Goal: Task Accomplishment & Management: Use online tool/utility

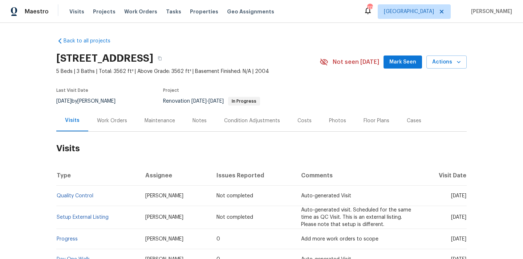
scroll to position [80, 0]
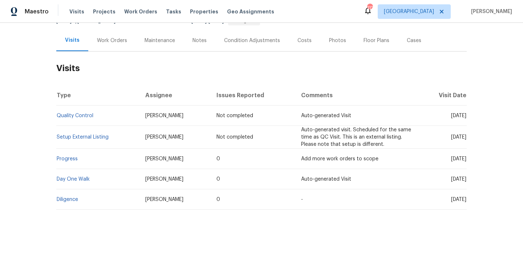
click at [104, 39] on div "Work Orders" at bounding box center [112, 40] width 30 height 7
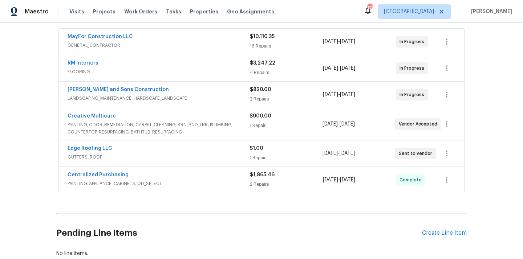
scroll to position [146, 0]
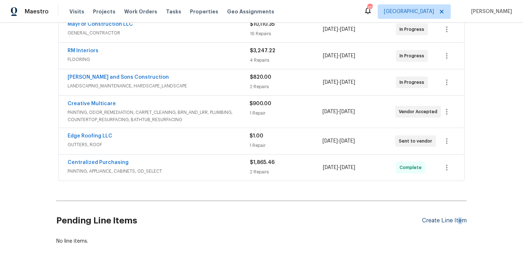
click at [459, 220] on div "Create Line Item" at bounding box center [444, 221] width 45 height 7
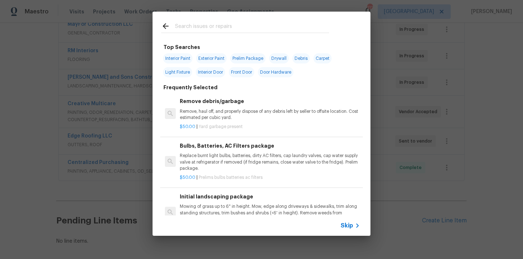
click at [283, 21] on div at bounding box center [245, 26] width 185 height 29
click at [278, 25] on input "c" at bounding box center [252, 27] width 154 height 11
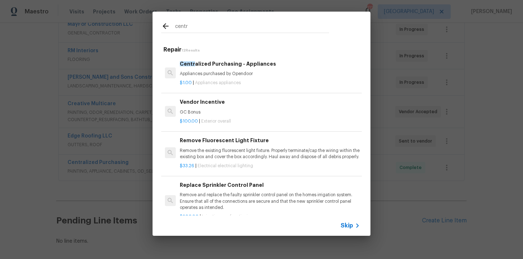
type input "centr"
click at [236, 71] on p "Appliances purchased by Opendoor" at bounding box center [270, 74] width 180 height 6
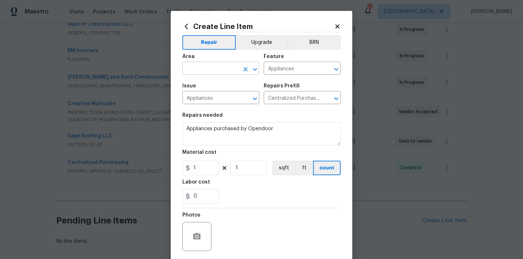
click at [225, 66] on input "text" at bounding box center [210, 69] width 57 height 11
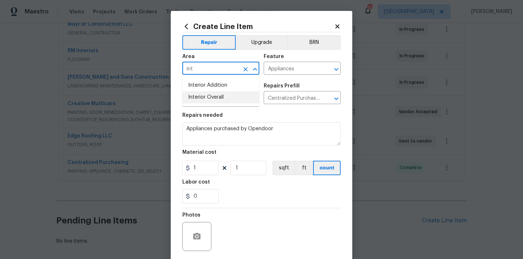
click at [209, 96] on li "Interior Overall" at bounding box center [220, 98] width 77 height 12
type input "Interior Overall"
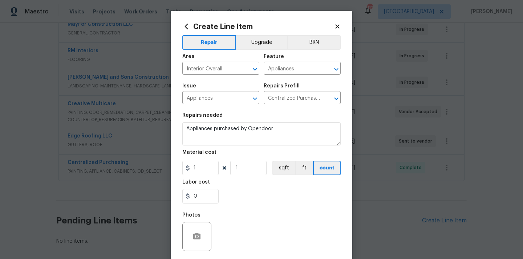
click at [284, 151] on div "Material cost" at bounding box center [261, 154] width 158 height 9
drag, startPoint x: 207, startPoint y: 171, endPoint x: 176, endPoint y: 170, distance: 31.3
click at [179, 170] on div "Create Line Item Repair Upgrade BRN Area Interior Overall ​ Feature Appliances …" at bounding box center [262, 156] width 182 height 291
paste input "478.6"
type input "1478.6"
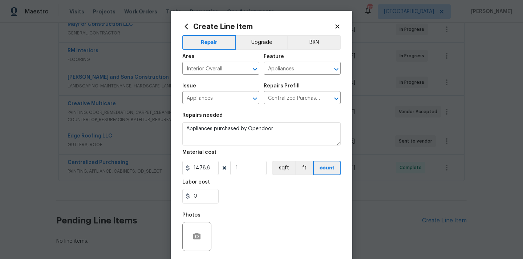
click at [243, 204] on section "Repairs needed Appliances purchased by Opendoor Material cost 1478.6 1 sqft ft …" at bounding box center [261, 159] width 158 height 100
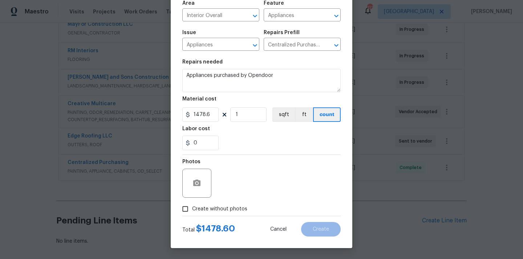
click at [239, 204] on label "Create without photos" at bounding box center [212, 209] width 69 height 14
click at [192, 204] on input "Create without photos" at bounding box center [185, 209] width 14 height 14
checkbox input "true"
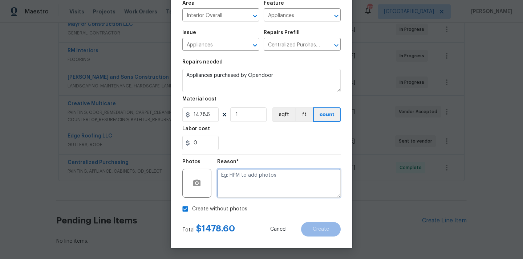
click at [250, 184] on textarea at bounding box center [278, 183] width 123 height 29
type textarea "N/A"
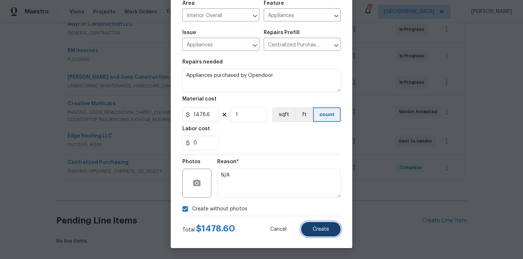
click at [318, 229] on span "Create" at bounding box center [321, 229] width 16 height 5
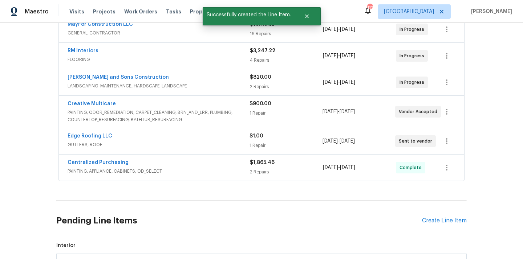
scroll to position [264, 0]
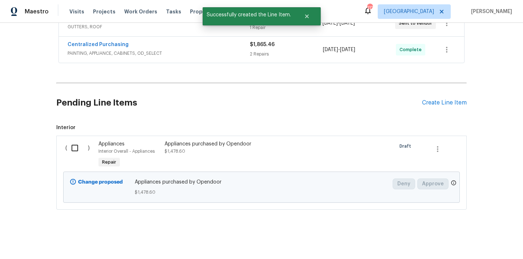
click at [73, 148] on input "checkbox" at bounding box center [77, 148] width 21 height 15
checkbox input "true"
click at [480, 247] on button "Create Work Order" at bounding box center [481, 241] width 60 height 13
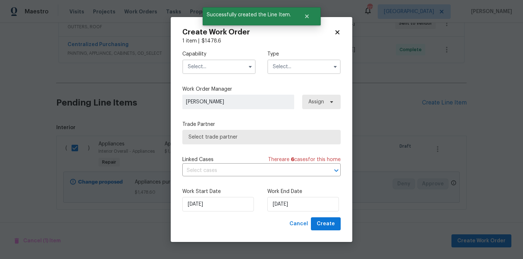
click at [214, 66] on input "text" at bounding box center [218, 67] width 73 height 15
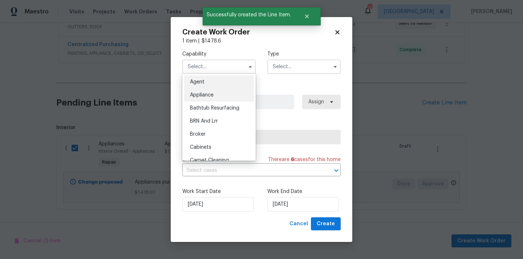
click at [210, 96] on span "Appliance" at bounding box center [202, 95] width 24 height 5
type input "Appliance"
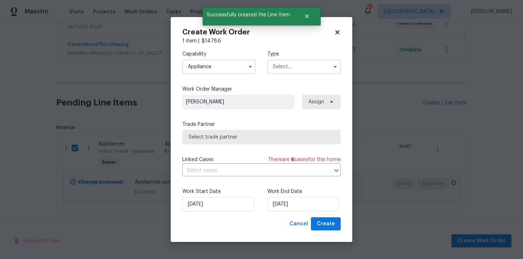
click at [307, 62] on input "text" at bounding box center [303, 67] width 73 height 15
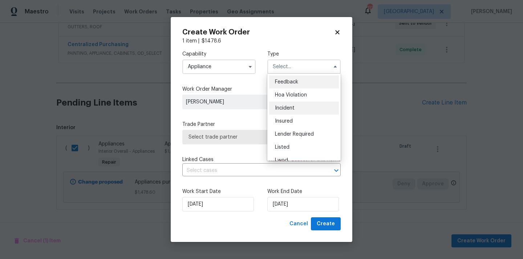
scroll to position [86, 0]
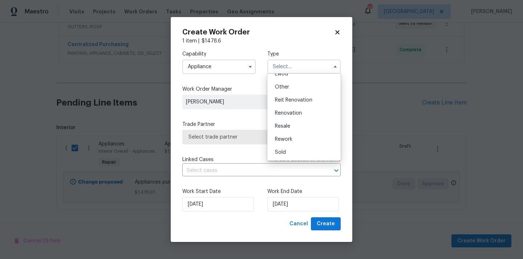
click at [305, 111] on div "Renovation" at bounding box center [304, 113] width 70 height 13
type input "Renovation"
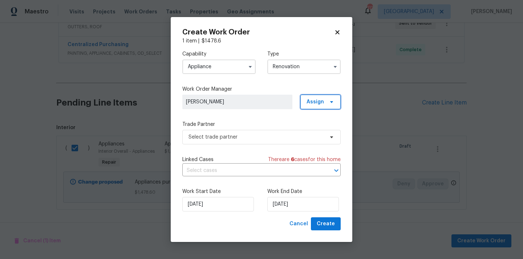
click at [321, 103] on span "Assign" at bounding box center [315, 101] width 17 height 7
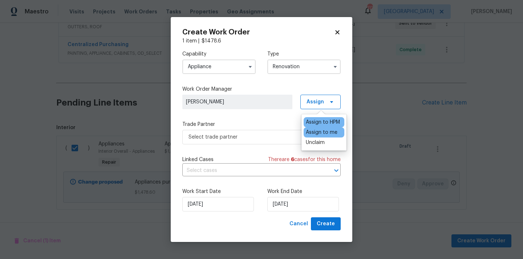
click at [316, 133] on div "Assign to me" at bounding box center [322, 132] width 32 height 7
click at [248, 134] on span "Select trade partner" at bounding box center [256, 137] width 135 height 7
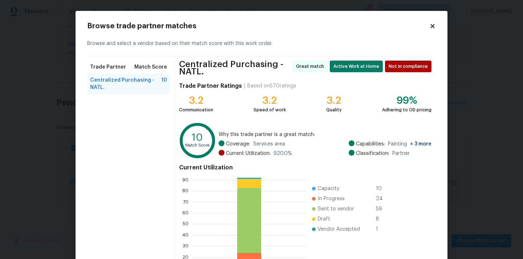
scroll to position [64, 0]
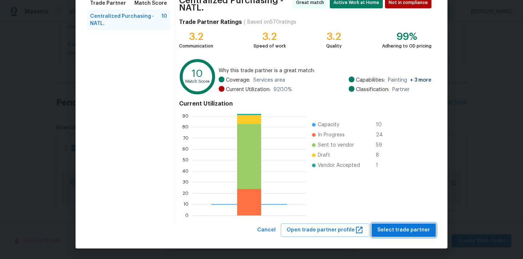
click at [406, 232] on span "Select trade partner" at bounding box center [403, 230] width 53 height 9
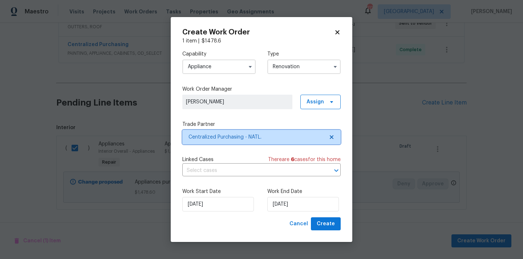
scroll to position [0, 0]
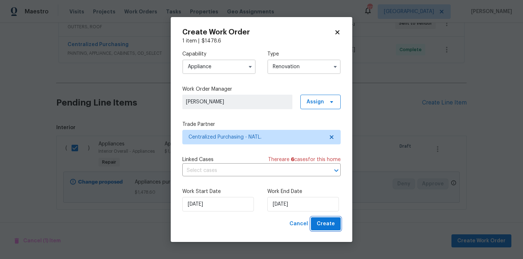
click at [329, 225] on span "Create" at bounding box center [326, 224] width 18 height 9
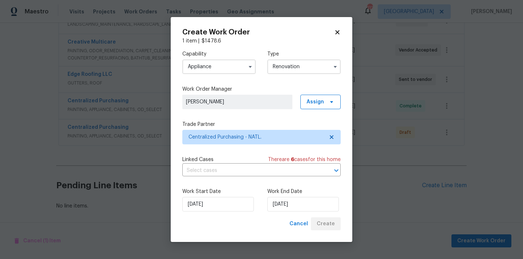
scroll to position [208, 0]
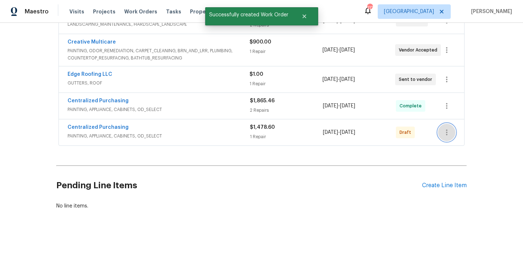
click at [446, 134] on icon "button" at bounding box center [446, 132] width 9 height 9
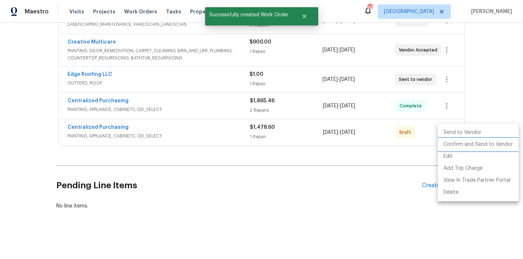
click at [449, 148] on li "Confirm and Send to Vendor" at bounding box center [478, 145] width 81 height 12
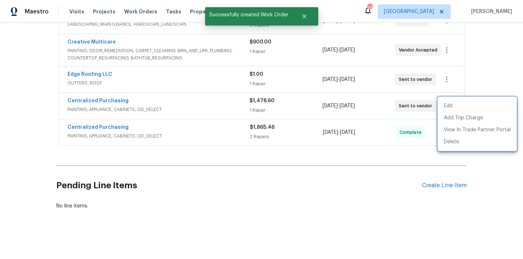
click at [114, 97] on div at bounding box center [261, 129] width 523 height 259
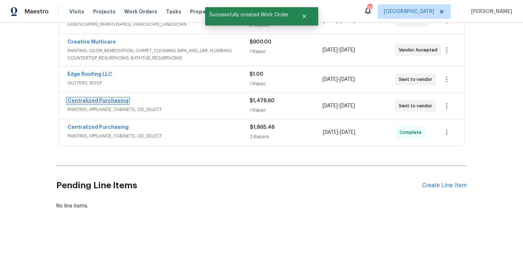
click at [107, 101] on link "Centralized Purchasing" at bounding box center [98, 100] width 61 height 5
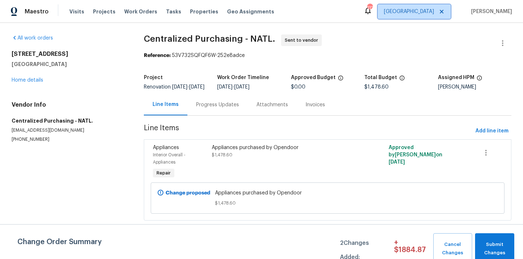
click at [430, 15] on span "[GEOGRAPHIC_DATA]" at bounding box center [409, 11] width 50 height 7
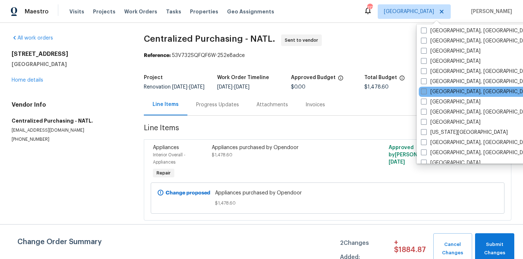
scroll to position [175, 0]
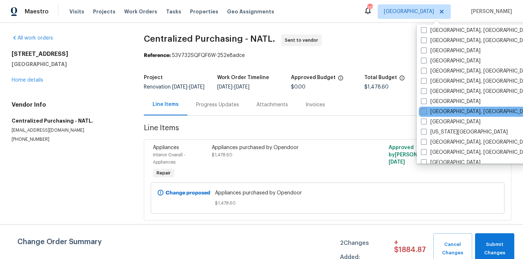
click at [426, 114] on label "[GEOGRAPHIC_DATA], [GEOGRAPHIC_DATA]" at bounding box center [477, 111] width 113 height 7
click at [426, 113] on input "[GEOGRAPHIC_DATA], [GEOGRAPHIC_DATA]" at bounding box center [423, 110] width 5 height 5
checkbox input "true"
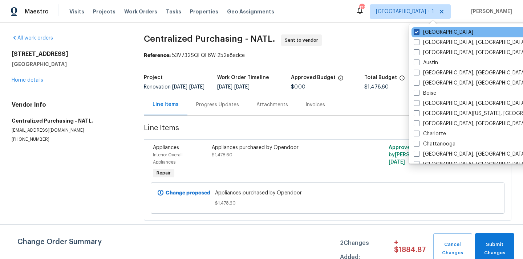
click at [427, 30] on label "[GEOGRAPHIC_DATA]" at bounding box center [444, 32] width 60 height 7
click at [418, 30] on input "[GEOGRAPHIC_DATA]" at bounding box center [416, 31] width 5 height 5
checkbox input "false"
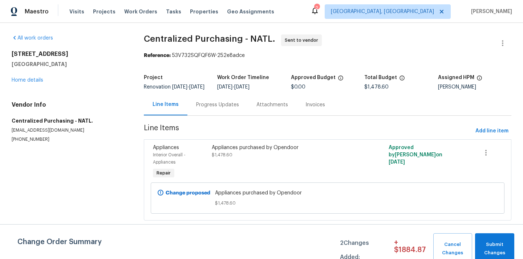
click at [101, 15] on div "Visits Projects Work Orders Tasks Properties Geo Assignments" at bounding box center [176, 11] width 214 height 15
click at [99, 10] on span "Projects" at bounding box center [104, 11] width 23 height 7
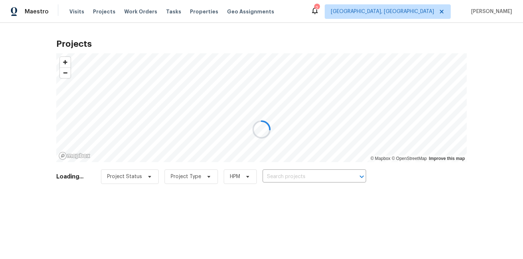
click at [299, 174] on div at bounding box center [261, 129] width 523 height 259
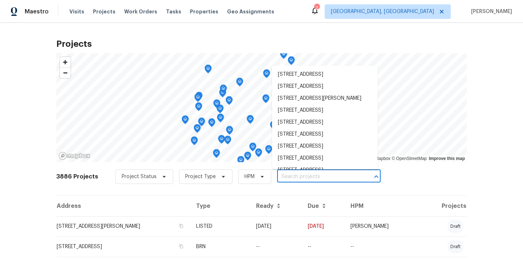
click at [299, 174] on input "text" at bounding box center [318, 176] width 83 height 11
paste input "2020 Pheasant Run, Westfield, IN 46074"
type input "2020 Pheasant Run, Westfield, IN 46074"
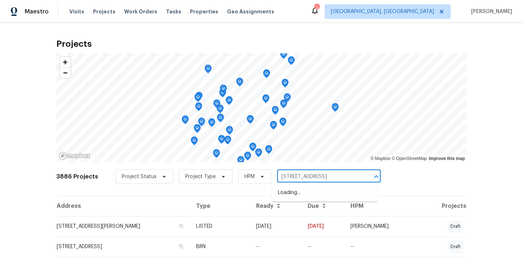
scroll to position [0, 14]
click at [299, 198] on li "2020 Pheasant Run, Westfield, IN 46074" at bounding box center [325, 193] width 106 height 12
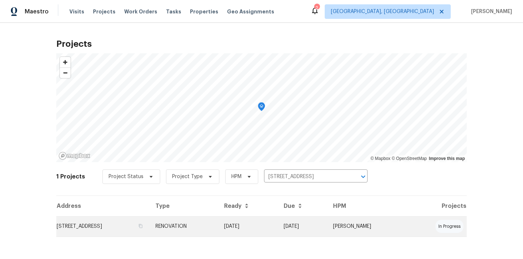
click at [278, 223] on td "[DATE]" at bounding box center [248, 226] width 60 height 20
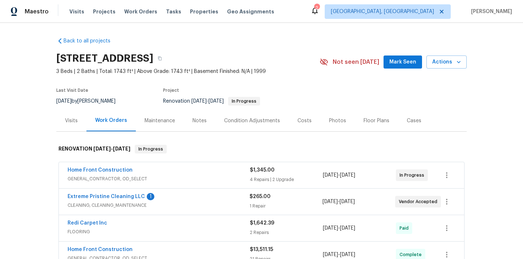
click at [238, 64] on div "2020 Pheasant Run, Westfield, IN 46074" at bounding box center [187, 58] width 263 height 19
click at [153, 56] on h2 "2020 Pheasant Run, Westfield, IN 46074" at bounding box center [104, 58] width 97 height 7
copy h2 "46074"
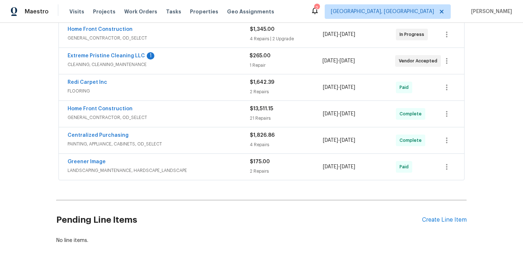
scroll to position [147, 0]
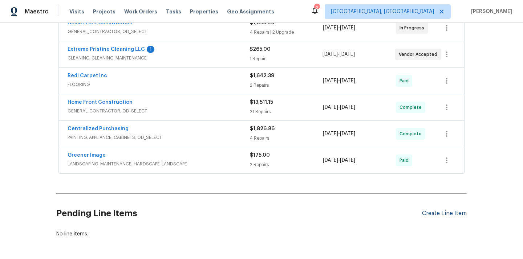
click at [459, 214] on div "Create Line Item" at bounding box center [444, 213] width 45 height 7
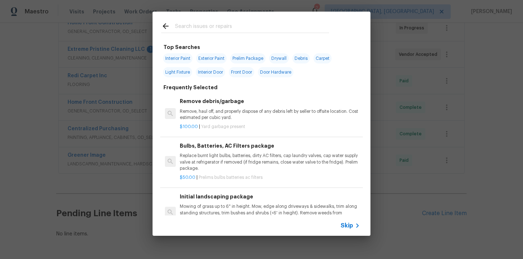
click at [290, 30] on input "text" at bounding box center [252, 27] width 154 height 11
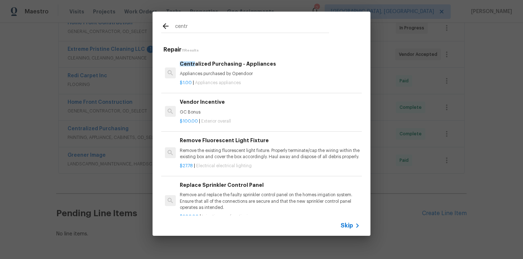
type input "centr"
click at [235, 74] on p "Appliances purchased by Opendoor" at bounding box center [270, 74] width 180 height 6
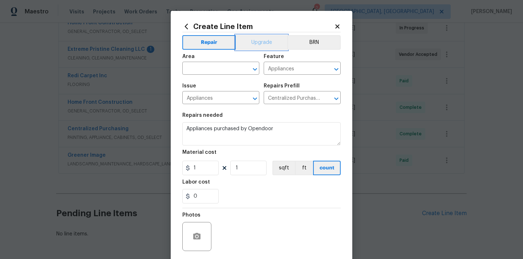
click at [267, 43] on button "Upgrade" at bounding box center [262, 42] width 52 height 15
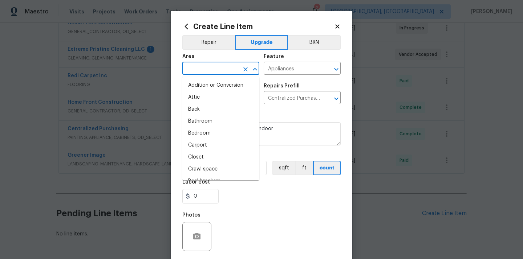
click at [227, 68] on input "text" at bounding box center [210, 69] width 57 height 11
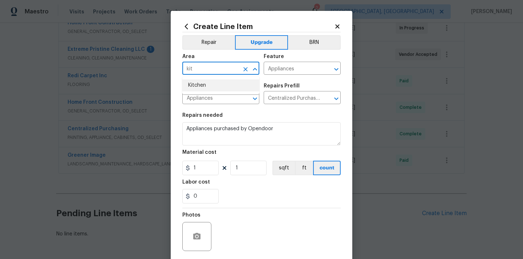
click at [221, 80] on li "Kitchen" at bounding box center [220, 86] width 77 height 12
type input "Kitchen"
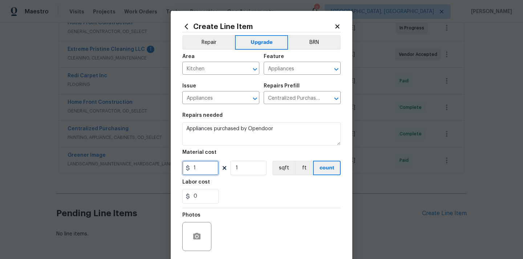
drag, startPoint x: 198, startPoint y: 169, endPoint x: 182, endPoint y: 169, distance: 15.6
click at [183, 169] on input "1" at bounding box center [200, 168] width 36 height 15
paste input "234.33"
type input "234.33"
click at [251, 192] on div "0" at bounding box center [261, 196] width 158 height 15
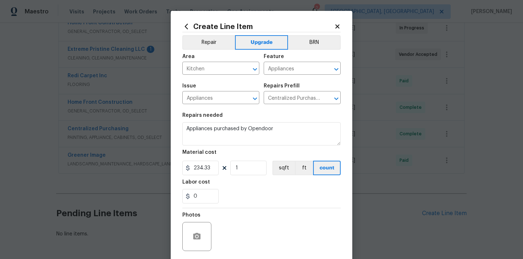
scroll to position [54, 0]
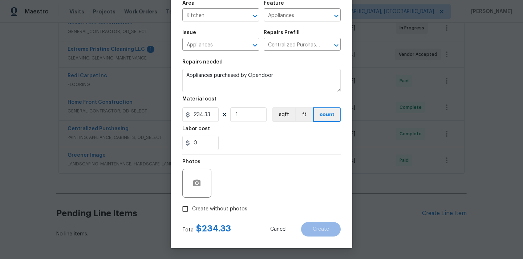
click at [229, 208] on span "Create without photos" at bounding box center [219, 210] width 55 height 8
click at [192, 208] on input "Create without photos" at bounding box center [185, 209] width 14 height 14
checkbox input "true"
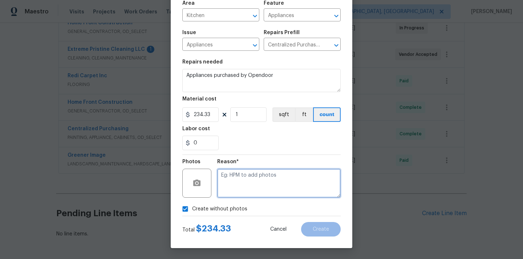
click at [241, 186] on textarea at bounding box center [278, 183] width 123 height 29
type textarea "N/A"
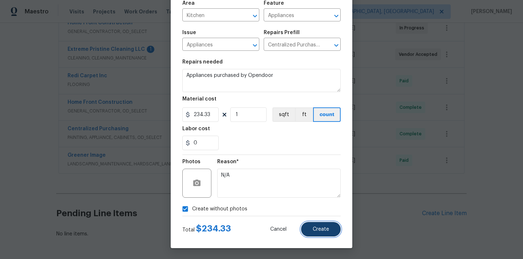
click at [325, 227] on button "Create" at bounding box center [321, 229] width 40 height 15
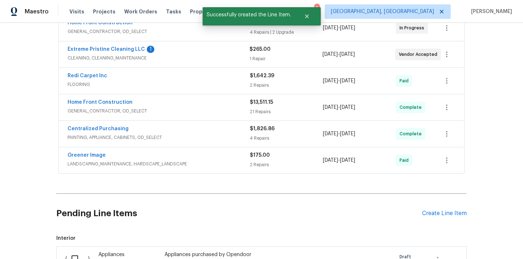
scroll to position [203, 0]
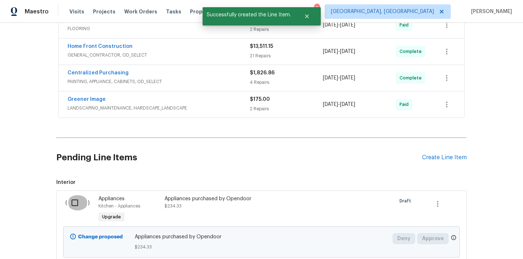
click at [75, 202] on input "checkbox" at bounding box center [77, 202] width 21 height 15
checkbox input "true"
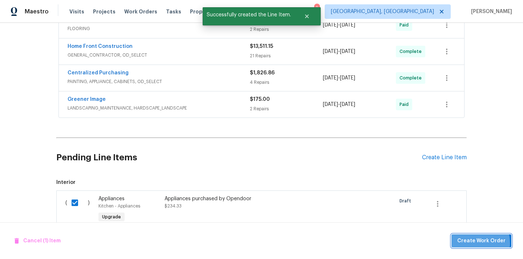
click at [467, 243] on span "Create Work Order" at bounding box center [481, 241] width 48 height 9
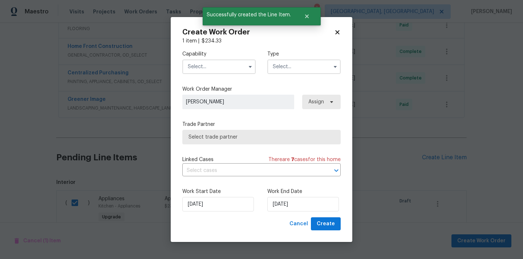
click at [234, 66] on input "text" at bounding box center [218, 67] width 73 height 15
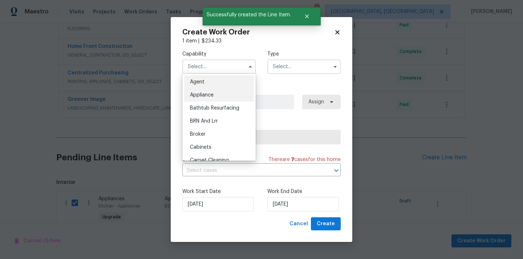
click at [223, 90] on div "Appliance" at bounding box center [219, 95] width 70 height 13
type input "Appliance"
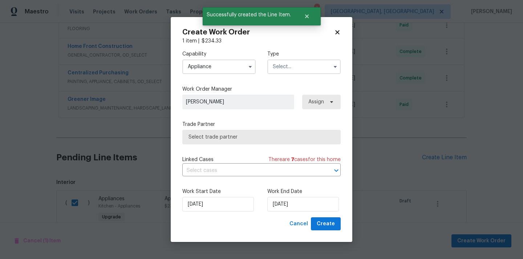
click at [312, 66] on input "text" at bounding box center [303, 67] width 73 height 15
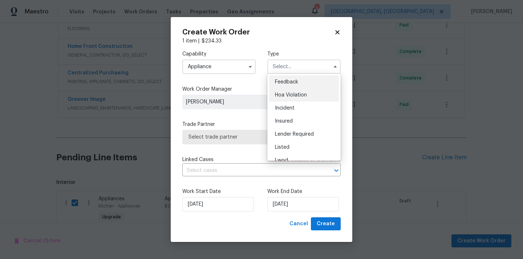
scroll to position [86, 0]
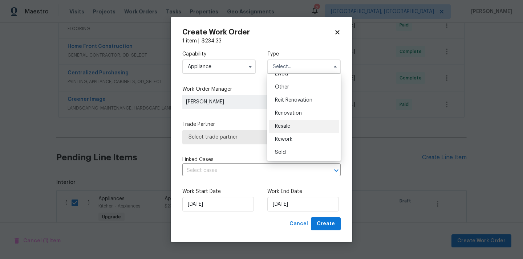
click at [294, 121] on div "Resale" at bounding box center [304, 126] width 70 height 13
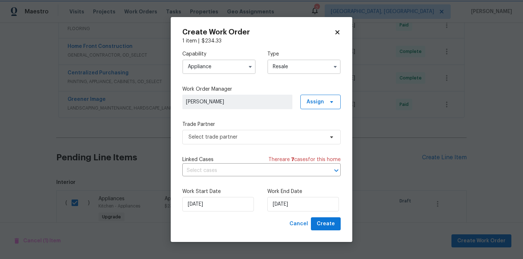
scroll to position [0, 0]
click at [294, 121] on label "Trade Partner" at bounding box center [261, 124] width 158 height 7
click at [303, 72] on input "Resale" at bounding box center [303, 67] width 73 height 15
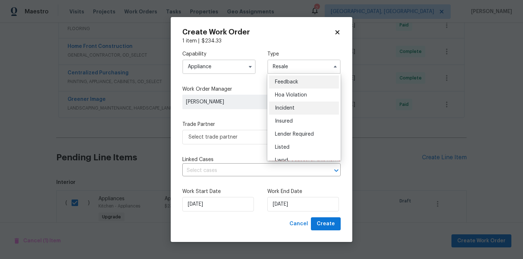
scroll to position [86, 0]
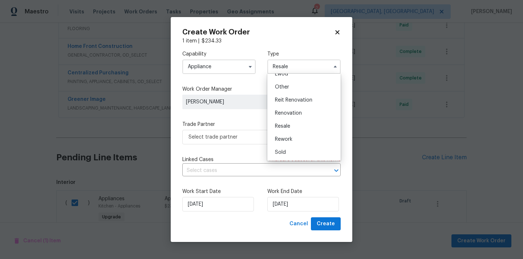
click at [302, 115] on div "Renovation" at bounding box center [304, 113] width 70 height 13
type input "Renovation"
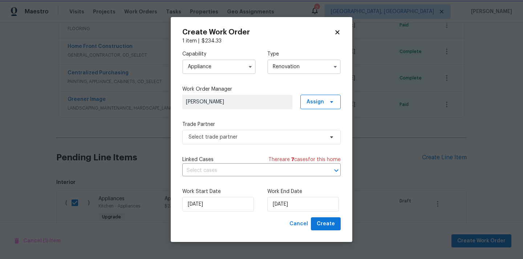
scroll to position [0, 0]
click at [322, 109] on div "Capability Appliance Type Renovation Work Order Manager Isaul Martinez Assign T…" at bounding box center [261, 131] width 158 height 173
click at [321, 103] on span "Assign" at bounding box center [315, 101] width 17 height 7
click at [313, 136] on div "Assign to me" at bounding box center [324, 132] width 41 height 10
click at [321, 131] on div "Assign to me" at bounding box center [322, 132] width 32 height 7
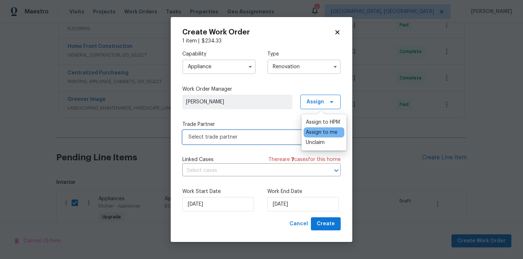
click at [255, 134] on span "Select trade partner" at bounding box center [256, 137] width 135 height 7
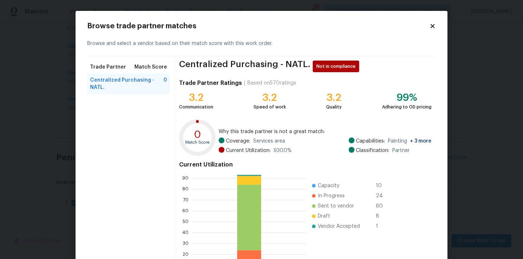
scroll to position [61, 0]
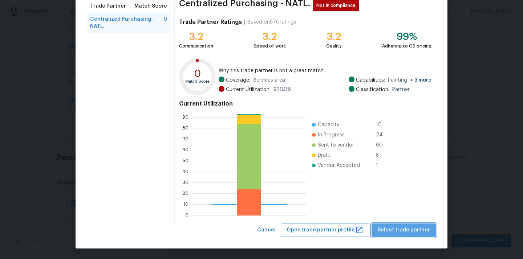
click at [422, 227] on span "Select trade partner" at bounding box center [403, 230] width 53 height 9
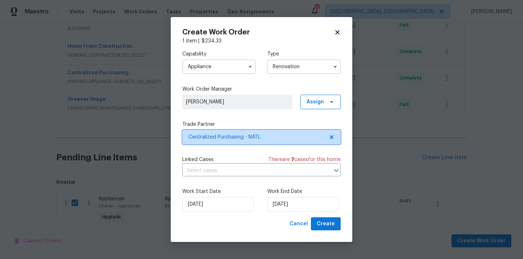
scroll to position [0, 0]
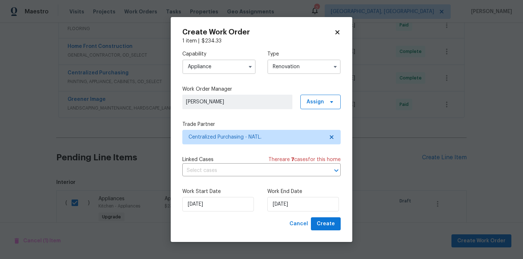
click at [329, 217] on div "Work Start Date 9/23/2025 Work End Date 9/23/2025" at bounding box center [261, 199] width 158 height 35
click at [326, 222] on span "Create" at bounding box center [326, 224] width 18 height 9
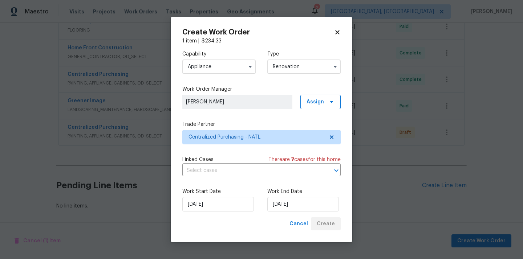
scroll to position [202, 0]
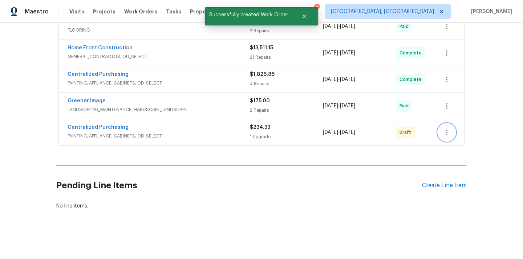
click at [450, 131] on icon "button" at bounding box center [446, 132] width 9 height 9
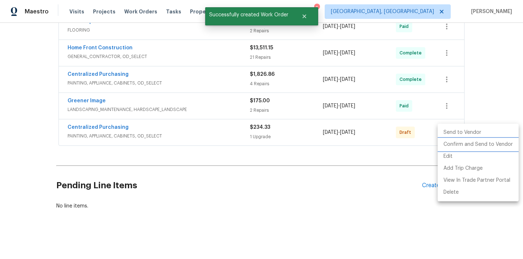
click at [457, 146] on li "Confirm and Send to Vendor" at bounding box center [478, 145] width 81 height 12
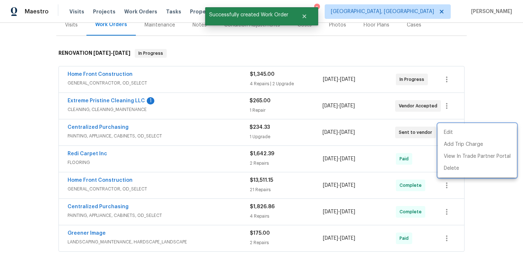
click at [172, 102] on div at bounding box center [261, 129] width 523 height 259
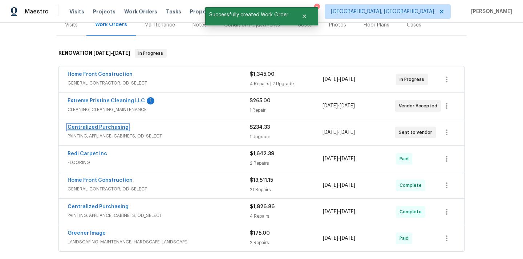
click at [104, 127] on link "Centralized Purchasing" at bounding box center [98, 127] width 61 height 5
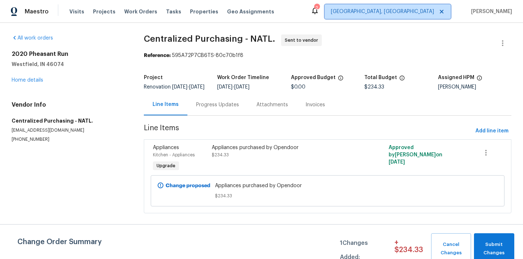
click at [424, 10] on span "[GEOGRAPHIC_DATA], [GEOGRAPHIC_DATA]" at bounding box center [382, 11] width 103 height 7
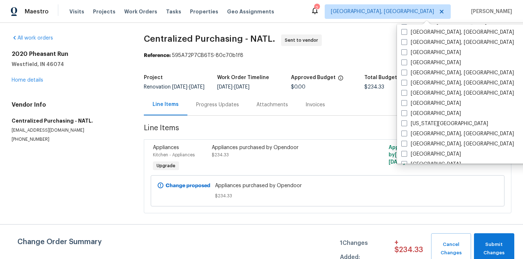
scroll to position [194, 0]
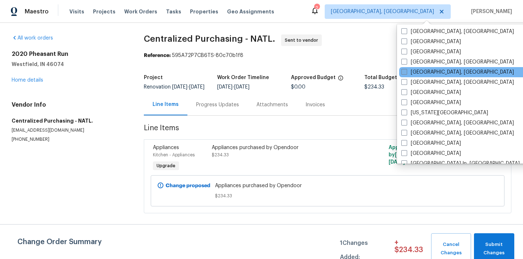
click at [421, 71] on label "[GEOGRAPHIC_DATA], [GEOGRAPHIC_DATA]" at bounding box center [457, 72] width 113 height 7
click at [406, 71] on input "[GEOGRAPHIC_DATA], [GEOGRAPHIC_DATA]" at bounding box center [403, 71] width 5 height 5
checkbox input "true"
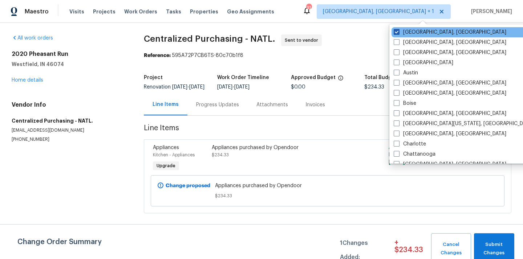
click at [409, 33] on label "[GEOGRAPHIC_DATA], [GEOGRAPHIC_DATA]" at bounding box center [450, 32] width 113 height 7
click at [398, 33] on input "[GEOGRAPHIC_DATA], [GEOGRAPHIC_DATA]" at bounding box center [396, 31] width 5 height 5
checkbox input "false"
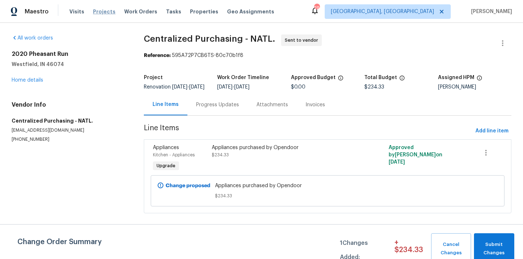
click at [104, 9] on span "Projects" at bounding box center [104, 11] width 23 height 7
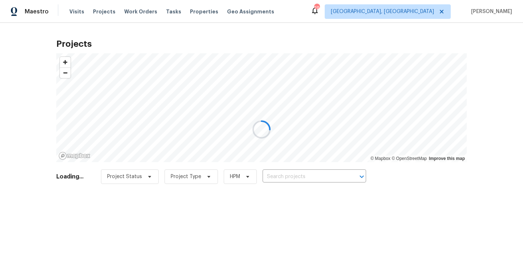
click at [322, 178] on div at bounding box center [261, 129] width 523 height 259
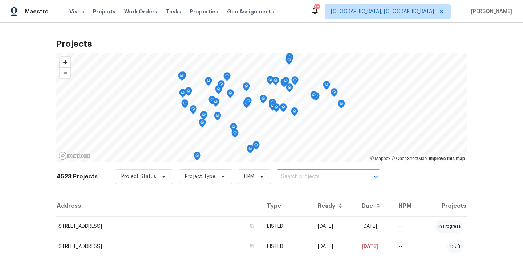
click at [322, 178] on input "text" at bounding box center [318, 176] width 83 height 11
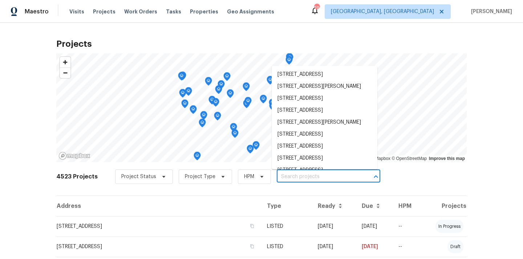
paste input "709 Broad St, Gibsonville, NC 27249"
type input "709 Broad St, Gibsonville, NC 27249"
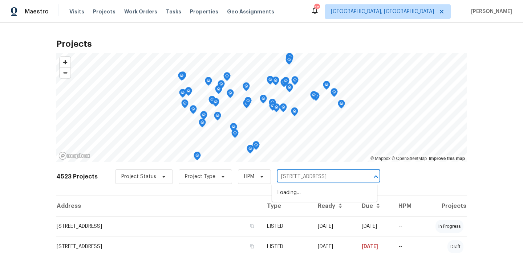
scroll to position [0, 5]
click at [312, 195] on li "709 Broad St, Gibsonville, NC 27249" at bounding box center [325, 193] width 106 height 12
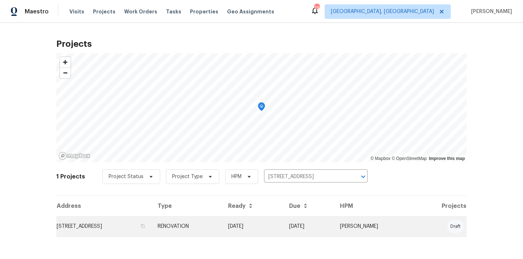
click at [222, 219] on td "RENOVATION" at bounding box center [187, 226] width 70 height 20
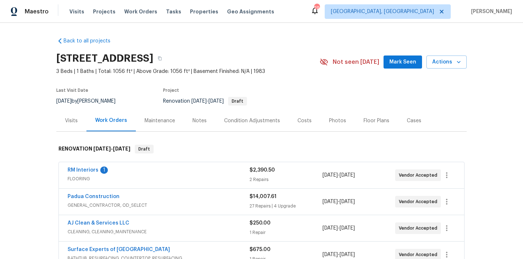
click at [153, 58] on h2 "709 Broad St, Gibsonville, NC 27249" at bounding box center [104, 58] width 97 height 7
copy h2 "27249"
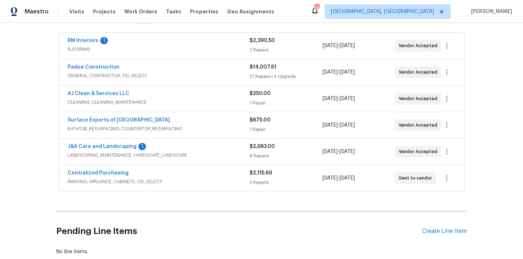
scroll to position [117, 0]
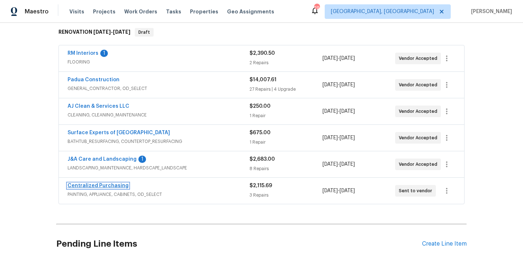
click at [116, 185] on link "Centralized Purchasing" at bounding box center [98, 185] width 61 height 5
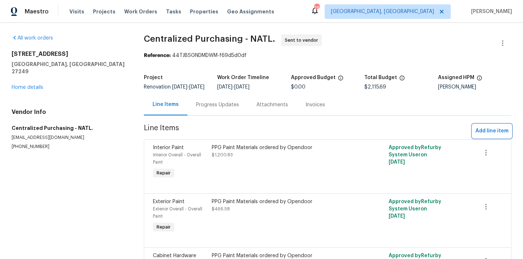
click at [486, 136] on span "Add line item" at bounding box center [491, 131] width 33 height 9
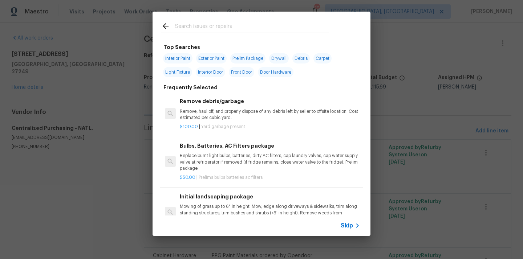
click at [279, 31] on input "text" at bounding box center [252, 27] width 154 height 11
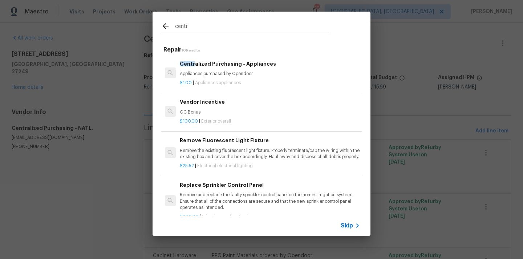
type input "centr"
click at [236, 78] on div "$1.00 | Appliances appliances" at bounding box center [270, 81] width 180 height 9
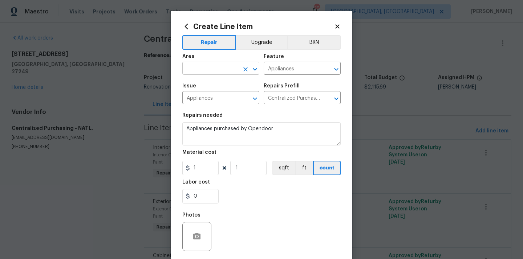
click at [225, 72] on input "text" at bounding box center [210, 69] width 57 height 11
click at [222, 87] on li "Kitchen" at bounding box center [220, 86] width 77 height 12
type input "Kitchen"
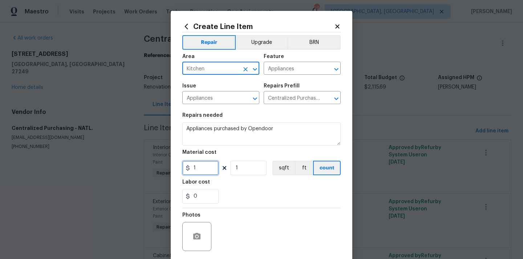
drag, startPoint x: 204, startPoint y: 168, endPoint x: 175, endPoint y: 168, distance: 28.3
click at [177, 168] on div "Create Line Item Repair Upgrade BRN Area Kitchen ​ Feature Appliances ​ Issue A…" at bounding box center [262, 156] width 182 height 291
paste input "598.33"
type input "1598.33"
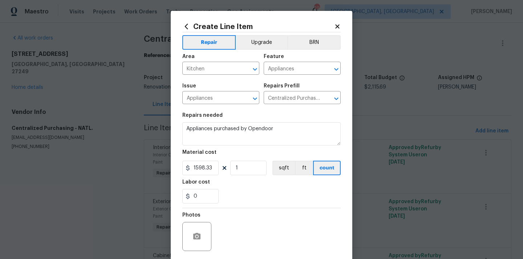
click at [240, 186] on div "Labor cost" at bounding box center [261, 184] width 158 height 9
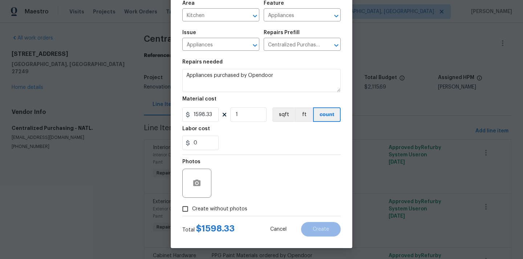
click at [228, 206] on span "Create without photos" at bounding box center [219, 210] width 55 height 8
click at [192, 206] on input "Create without photos" at bounding box center [185, 209] width 14 height 14
checkbox input "true"
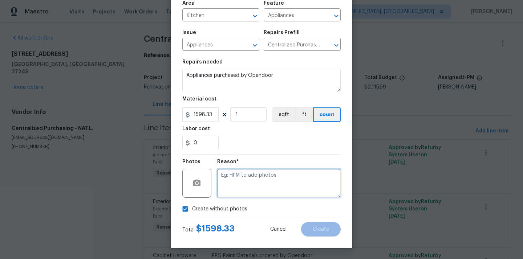
click at [240, 189] on textarea at bounding box center [278, 183] width 123 height 29
type textarea "N/A"
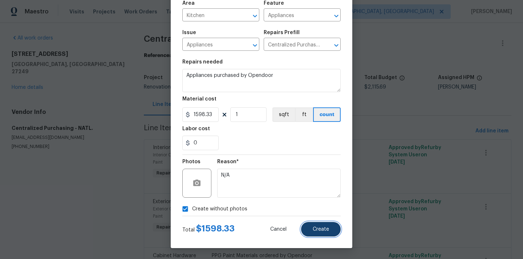
click at [311, 227] on button "Create" at bounding box center [321, 229] width 40 height 15
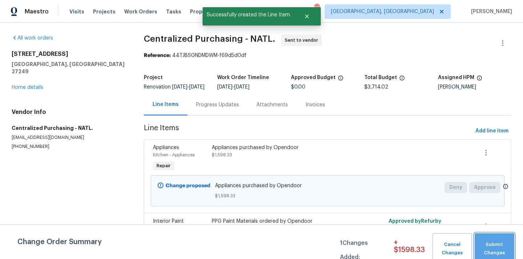
click at [499, 244] on span "Submit Changes" at bounding box center [494, 249] width 32 height 17
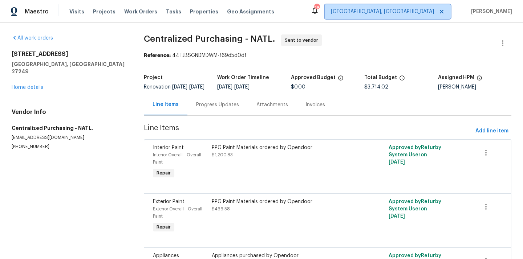
click at [432, 12] on span "[GEOGRAPHIC_DATA], [GEOGRAPHIC_DATA]" at bounding box center [382, 11] width 103 height 7
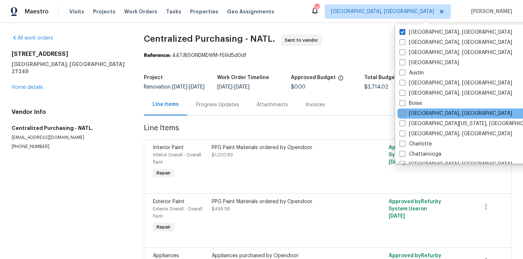
scroll to position [487, 0]
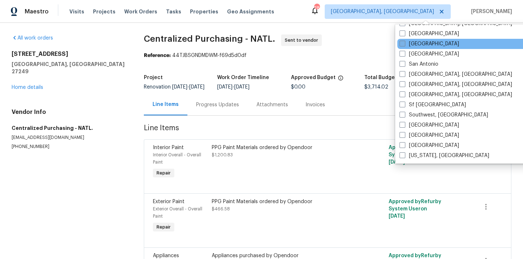
click at [417, 46] on label "[GEOGRAPHIC_DATA]" at bounding box center [430, 43] width 60 height 7
click at [404, 45] on input "[GEOGRAPHIC_DATA]" at bounding box center [402, 42] width 5 height 5
checkbox input "true"
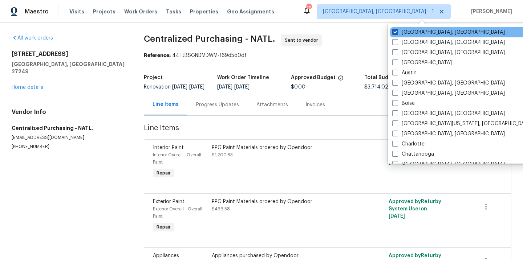
click at [410, 32] on label "[GEOGRAPHIC_DATA], [GEOGRAPHIC_DATA]" at bounding box center [448, 32] width 113 height 7
click at [397, 32] on input "[GEOGRAPHIC_DATA], [GEOGRAPHIC_DATA]" at bounding box center [394, 31] width 5 height 5
checkbox input "false"
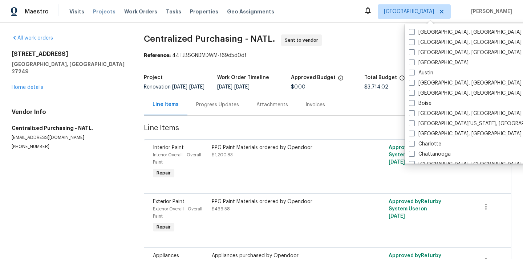
click at [95, 12] on span "Projects" at bounding box center [104, 11] width 23 height 7
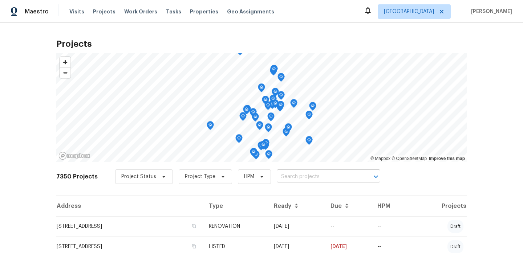
click at [320, 175] on input "text" at bounding box center [318, 176] width 83 height 11
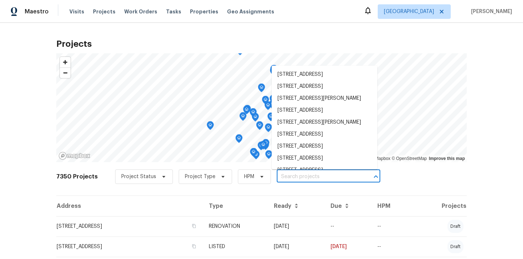
paste input "9387 Bennoel Way, Elk Grove, CA 95758"
type input "9387 Bennoel Way, Elk Grove, CA 95758"
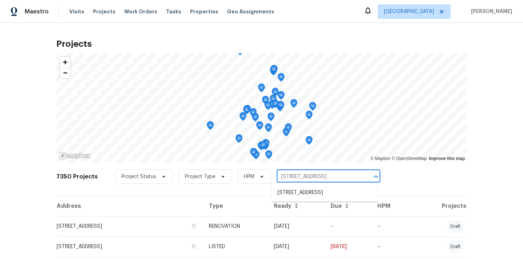
scroll to position [0, 13]
click at [305, 186] on ul "9387 Bennoel Way, Elk Grove, CA 95758" at bounding box center [325, 193] width 106 height 18
click at [300, 192] on li "9387 Bennoel Way, Elk Grove, CA 95758" at bounding box center [325, 193] width 106 height 12
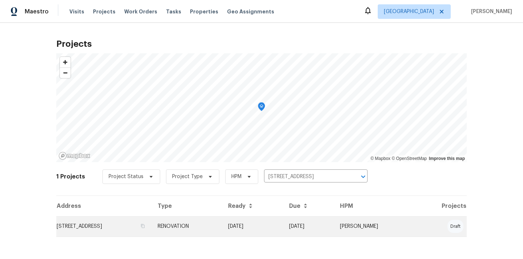
click at [222, 235] on td "RENOVATION" at bounding box center [187, 226] width 70 height 20
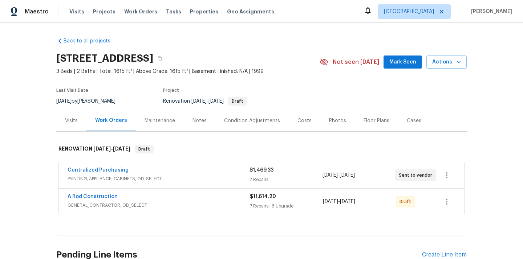
click at [153, 62] on h2 "9387 Bennoel Way, Elk Grove, CA 95758" at bounding box center [104, 58] width 97 height 7
copy h2 "95758"
click at [112, 169] on link "Centralized Purchasing" at bounding box center [98, 170] width 61 height 5
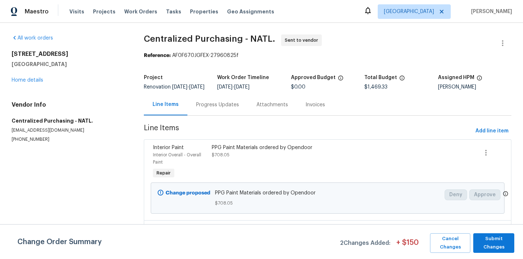
scroll to position [61, 0]
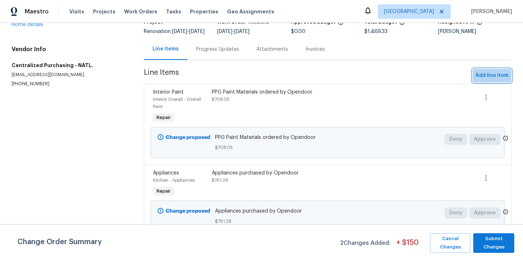
click at [501, 79] on span "Add line item" at bounding box center [491, 75] width 33 height 9
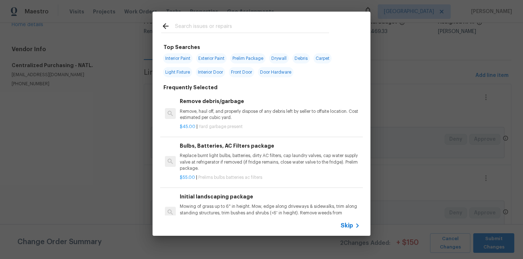
click at [304, 28] on input "text" at bounding box center [252, 27] width 154 height 11
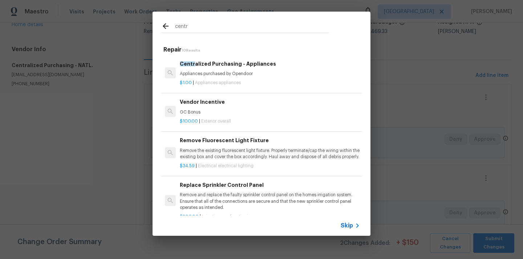
type input "centr"
click at [226, 73] on p "Appliances purchased by Opendoor" at bounding box center [270, 74] width 180 height 6
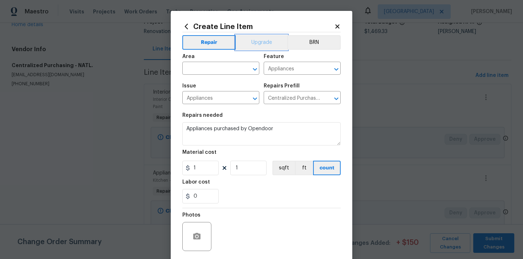
click at [256, 43] on button "Upgrade" at bounding box center [262, 42] width 52 height 15
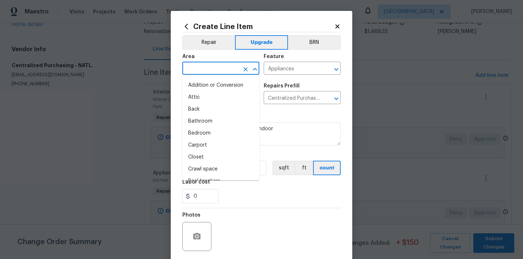
click at [216, 69] on input "text" at bounding box center [210, 69] width 57 height 11
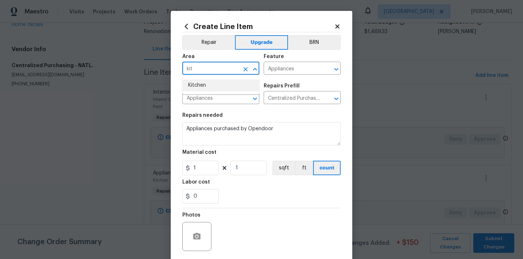
click at [198, 83] on li "Kitchen" at bounding box center [220, 86] width 77 height 12
type input "Kitchen"
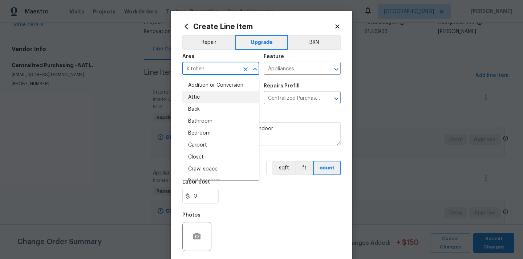
click at [285, 113] on section "Repairs needed Appliances purchased by Opendoor Material cost 1 1 sqft ft count…" at bounding box center [261, 159] width 158 height 100
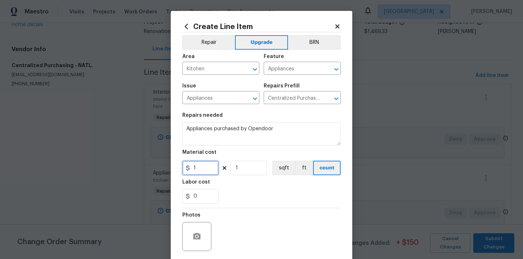
drag, startPoint x: 201, startPoint y: 167, endPoint x: 169, endPoint y: 167, distance: 31.6
click at [172, 167] on div "Create Line Item Repair Upgrade BRN Area Kitchen ​ Feature Appliances ​ Issue A…" at bounding box center [262, 156] width 182 height 291
paste input "468.64"
type input "468.64"
click at [232, 184] on div "Labor cost" at bounding box center [261, 184] width 158 height 9
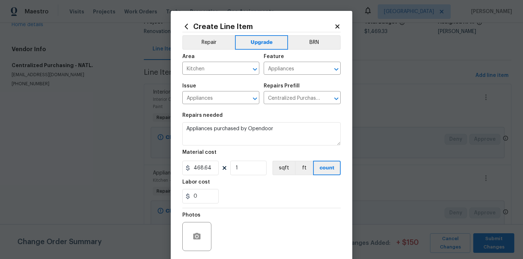
scroll to position [54, 0]
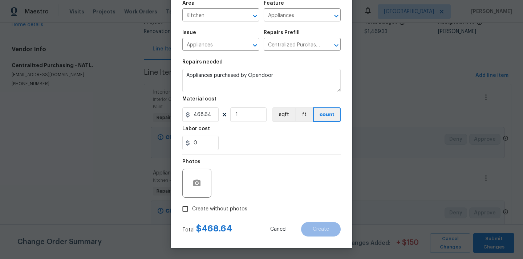
click at [228, 212] on span "Create without photos" at bounding box center [219, 210] width 55 height 8
click at [192, 212] on input "Create without photos" at bounding box center [185, 209] width 14 height 14
checkbox input "true"
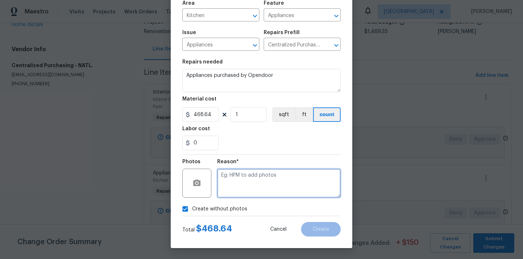
click at [243, 186] on textarea at bounding box center [278, 183] width 123 height 29
type textarea "N/A"
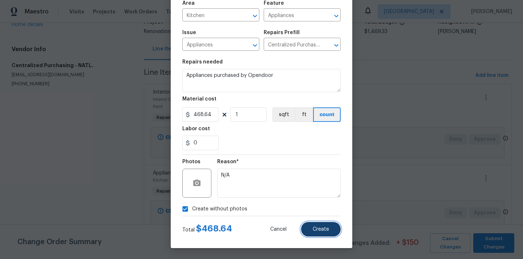
click at [334, 234] on button "Create" at bounding box center [321, 229] width 40 height 15
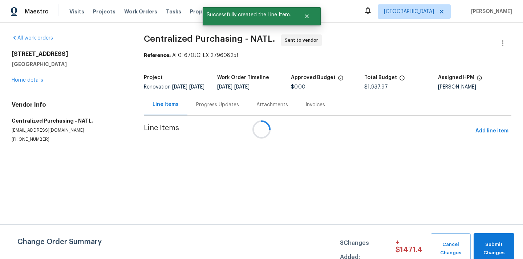
scroll to position [0, 0]
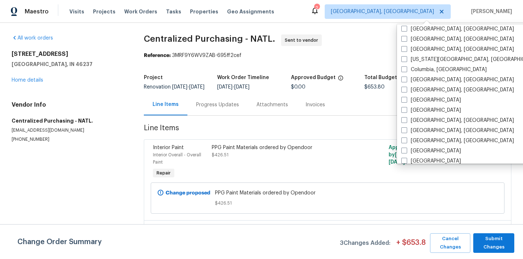
scroll to position [236, 0]
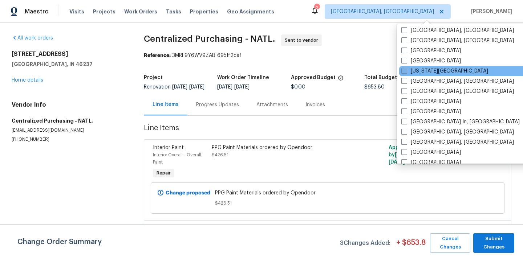
click at [417, 68] on label "[US_STATE][GEOGRAPHIC_DATA]" at bounding box center [444, 71] width 87 height 7
click at [406, 68] on input "[US_STATE][GEOGRAPHIC_DATA]" at bounding box center [403, 70] width 5 height 5
checkbox input "true"
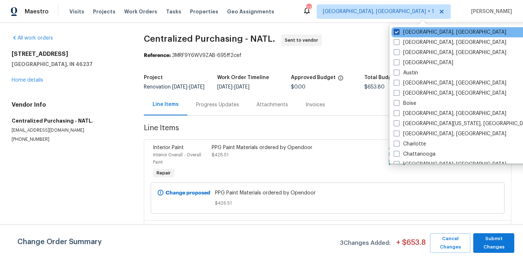
click at [410, 33] on label "[GEOGRAPHIC_DATA], [GEOGRAPHIC_DATA]" at bounding box center [450, 32] width 113 height 7
click at [398, 33] on input "[GEOGRAPHIC_DATA], [GEOGRAPHIC_DATA]" at bounding box center [396, 31] width 5 height 5
checkbox input "false"
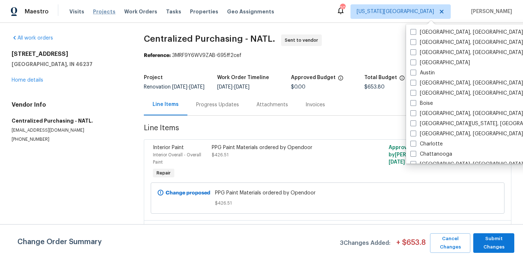
click at [99, 8] on span "Projects" at bounding box center [104, 11] width 23 height 7
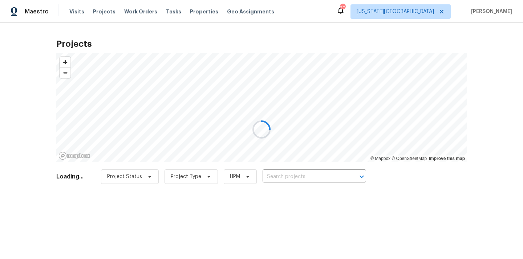
click at [325, 175] on div at bounding box center [261, 129] width 523 height 259
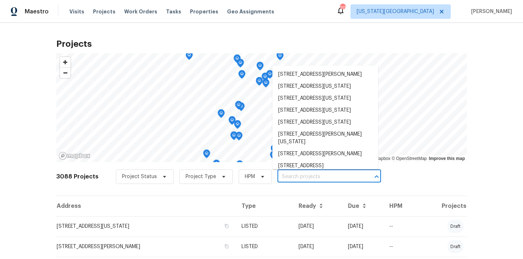
click at [325, 175] on input "text" at bounding box center [319, 176] width 83 height 11
paste input "[STREET_ADDRESS][US_STATE]"
type input "[STREET_ADDRESS][US_STATE]"
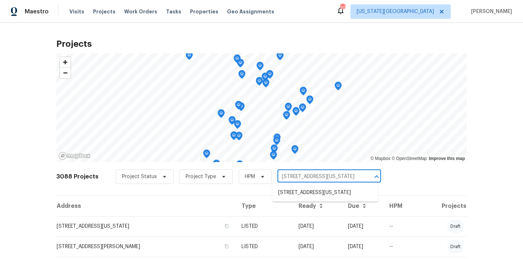
click at [325, 191] on li "[STREET_ADDRESS][US_STATE]" at bounding box center [325, 193] width 106 height 12
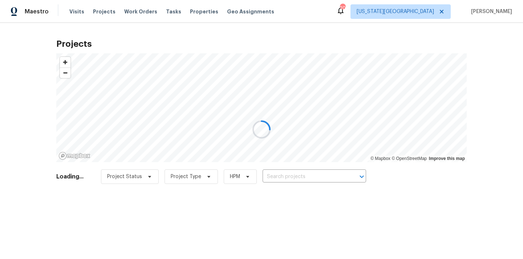
type input "[STREET_ADDRESS][US_STATE]"
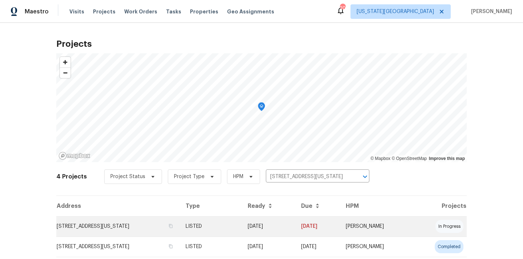
click at [242, 221] on td "LISTED" at bounding box center [211, 226] width 62 height 20
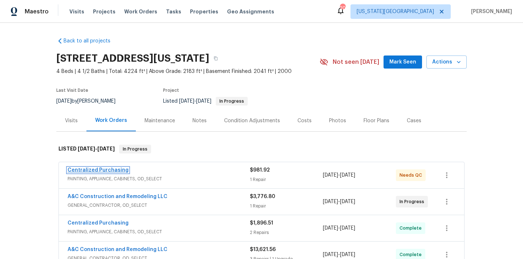
click at [107, 171] on link "Centralized Purchasing" at bounding box center [98, 170] width 61 height 5
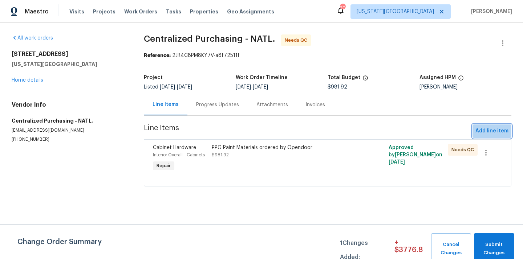
click at [494, 130] on span "Add line item" at bounding box center [491, 131] width 33 height 9
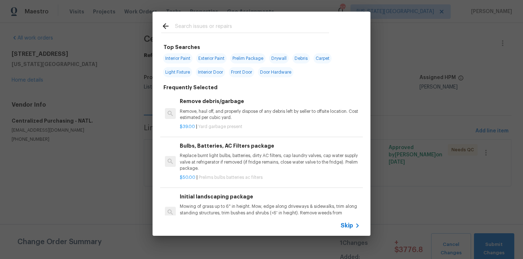
click at [298, 26] on input "text" at bounding box center [252, 27] width 154 height 11
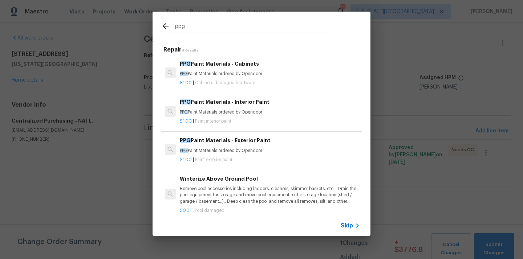
type input "ppg"
click at [239, 71] on p "PPG Paint Materials ordered by Opendoor" at bounding box center [270, 74] width 180 height 6
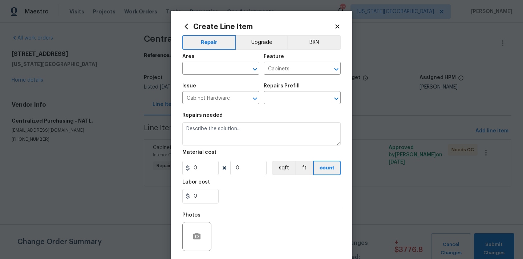
type input "PPG Paint Materials - Cabinets $1.00"
type textarea "PPG Paint Materials ordered by Opendoor"
type input "1"
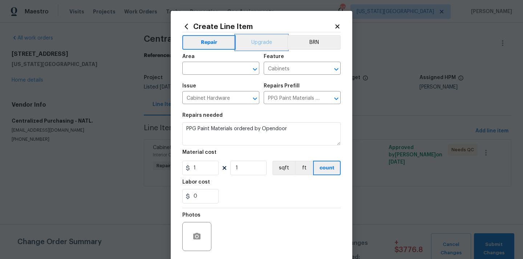
click at [263, 43] on button "Upgrade" at bounding box center [262, 42] width 52 height 15
click at [214, 69] on input "text" at bounding box center [210, 69] width 57 height 11
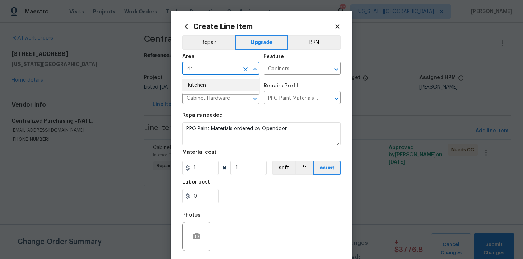
click at [206, 84] on li "Kitchen" at bounding box center [220, 86] width 77 height 12
type input "Kitchen"
click at [283, 114] on div "Repairs needed" at bounding box center [261, 117] width 158 height 9
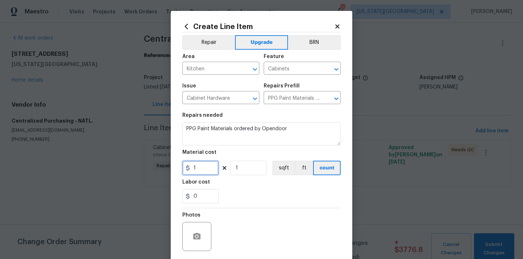
drag, startPoint x: 207, startPoint y: 167, endPoint x: 166, endPoint y: 167, distance: 41.0
click at [166, 167] on div "Create Line Item Repair Upgrade BRN Area Kitchen ​ Feature Cabinets ​ Issue Cab…" at bounding box center [261, 129] width 523 height 259
paste input "981.92"
type input "981.92"
click at [224, 193] on div "0" at bounding box center [261, 196] width 158 height 15
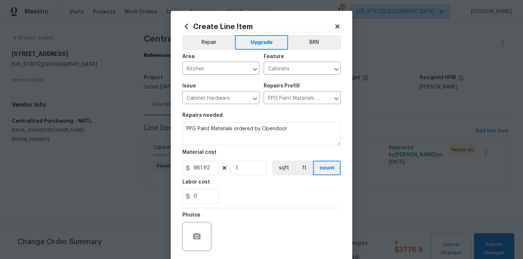
scroll to position [54, 0]
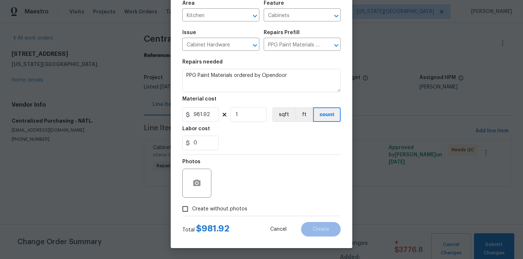
click at [217, 208] on span "Create without photos" at bounding box center [219, 210] width 55 height 8
click at [192, 208] on input "Create without photos" at bounding box center [185, 209] width 14 height 14
checkbox input "true"
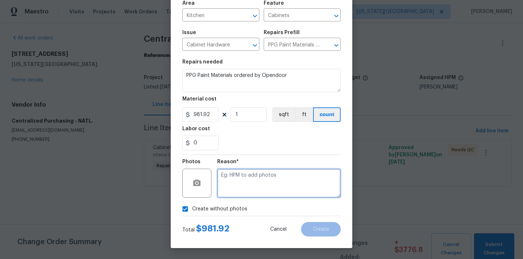
click at [245, 181] on textarea at bounding box center [278, 183] width 123 height 29
type textarea "N/A"
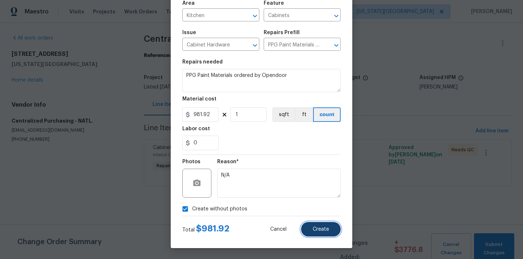
click at [327, 234] on button "Create" at bounding box center [321, 229] width 40 height 15
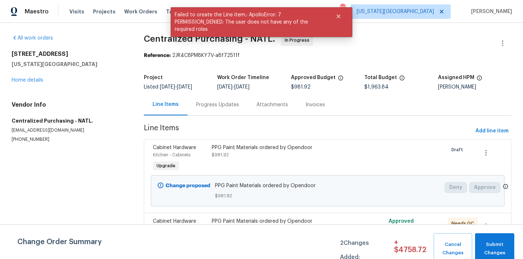
scroll to position [22, 0]
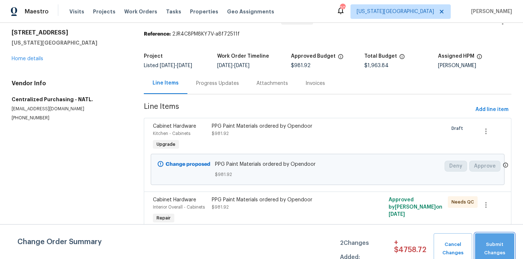
click at [498, 244] on span "Submit Changes" at bounding box center [495, 249] width 32 height 17
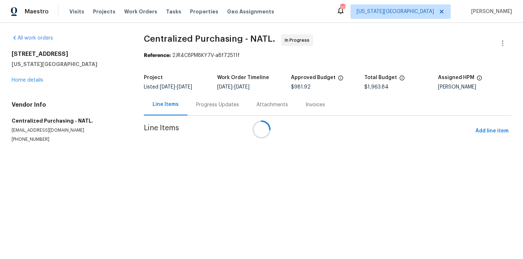
scroll to position [0, 0]
